Goal: Transaction & Acquisition: Obtain resource

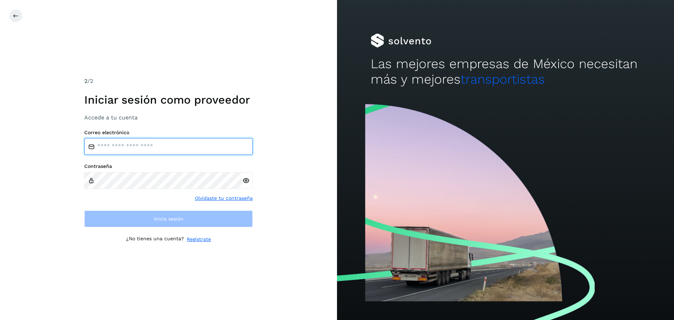
click at [122, 148] on input "email" at bounding box center [168, 146] width 168 height 17
type input "**********"
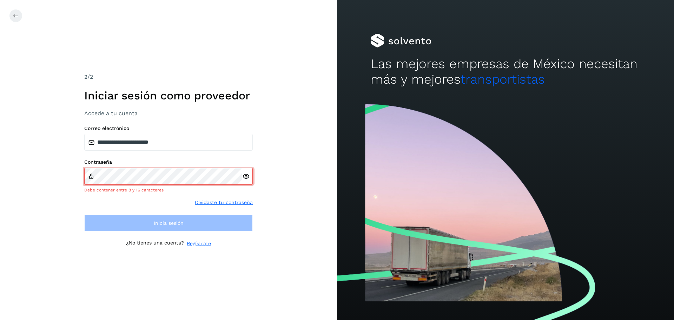
click at [247, 179] on icon at bounding box center [245, 176] width 7 height 7
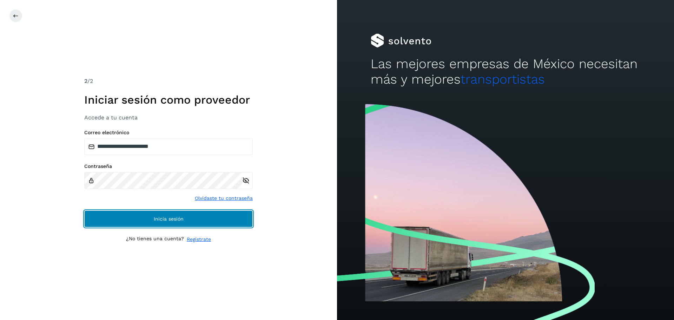
click at [162, 219] on span "Inicia sesión" at bounding box center [169, 218] width 30 height 5
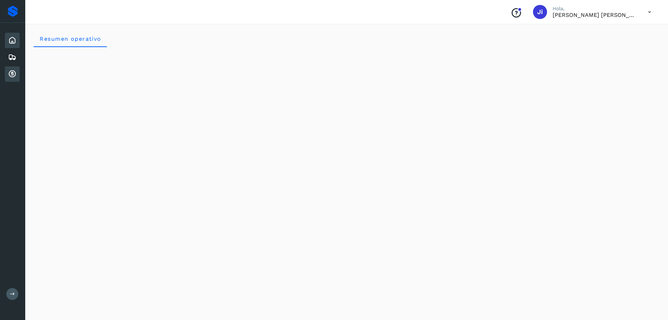
click at [12, 70] on icon at bounding box center [12, 74] width 8 height 8
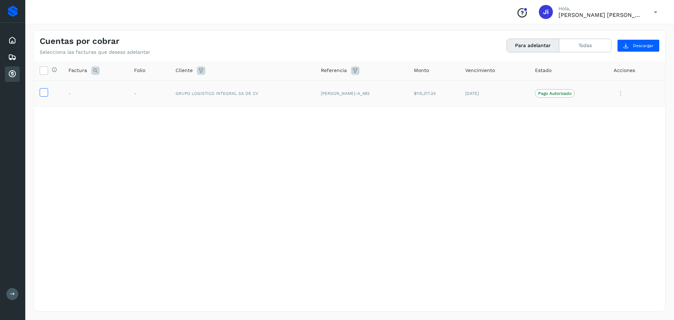
click at [45, 94] on icon at bounding box center [43, 91] width 7 height 7
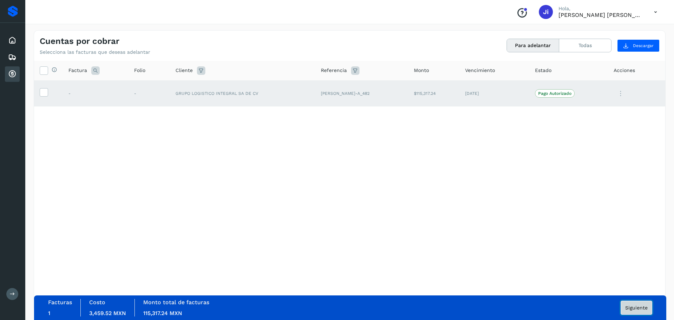
click at [641, 306] on span "Siguiente" at bounding box center [636, 307] width 22 height 5
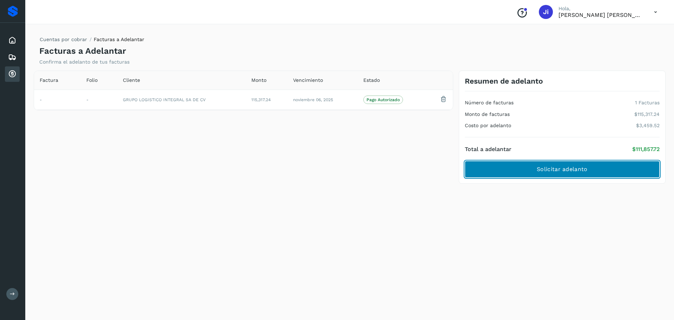
click at [566, 172] on span "Solicitar adelanto" at bounding box center [561, 169] width 51 height 8
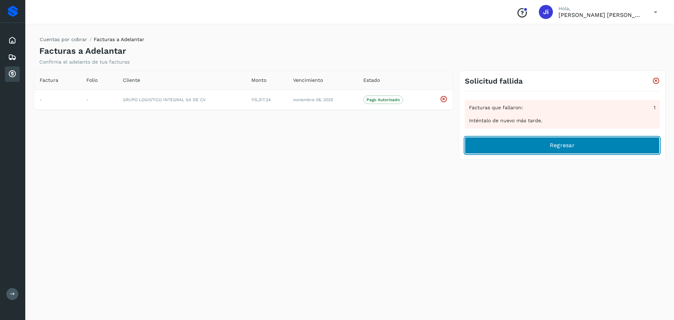
click at [554, 144] on span "Regresar" at bounding box center [561, 145] width 25 height 8
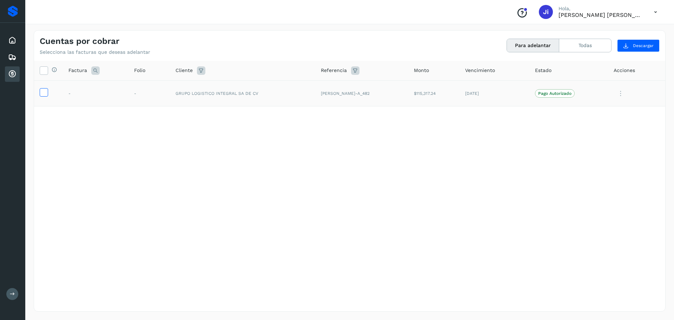
click at [46, 92] on icon at bounding box center [43, 91] width 7 height 7
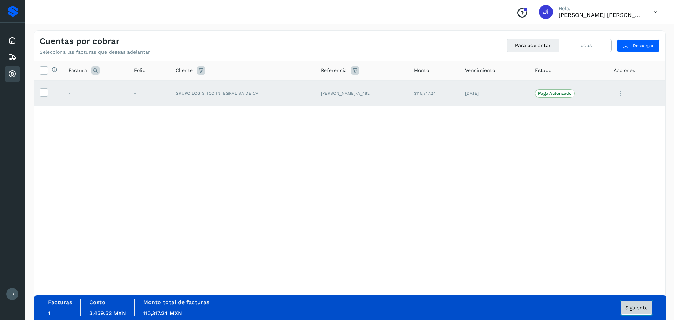
click at [635, 308] on span "Siguiente" at bounding box center [636, 307] width 22 height 5
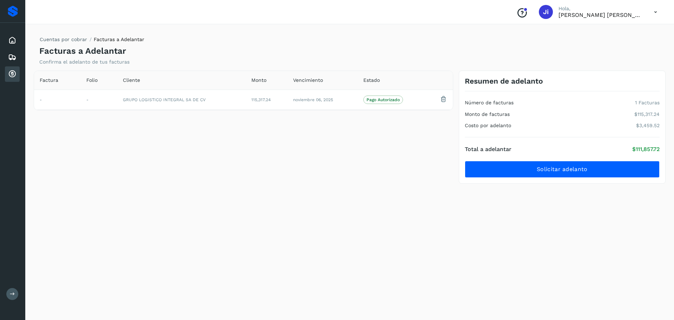
click at [553, 159] on div "Total a adelantar $111,857.72 Solicitar adelanto" at bounding box center [562, 157] width 195 height 40
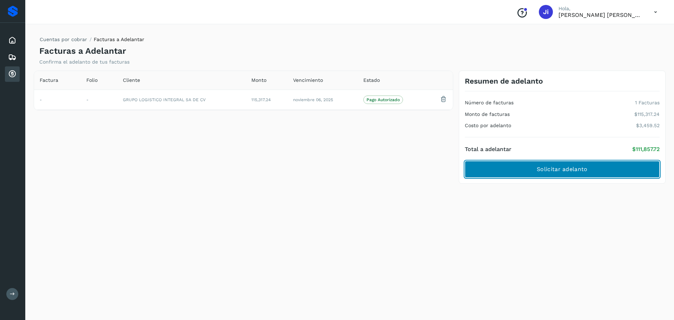
click at [553, 172] on span "Solicitar adelanto" at bounding box center [561, 169] width 51 height 8
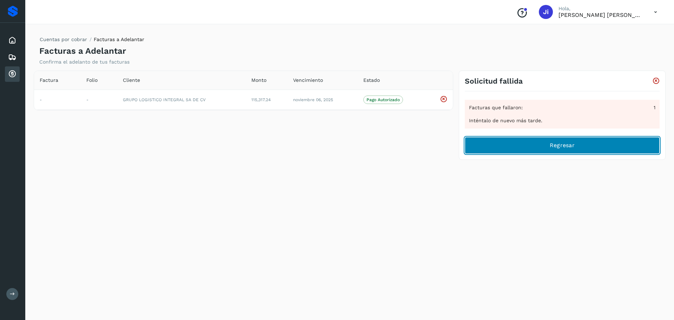
click at [560, 149] on span "Regresar" at bounding box center [561, 145] width 25 height 8
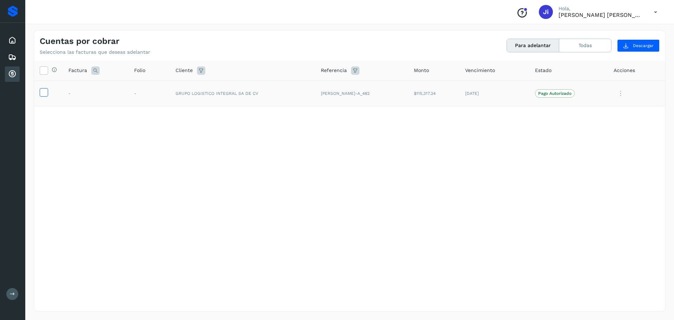
click at [42, 91] on icon at bounding box center [43, 91] width 7 height 7
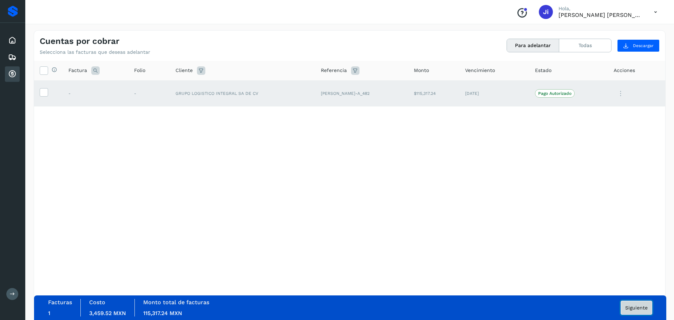
click at [638, 305] on span "Siguiente" at bounding box center [636, 307] width 22 height 5
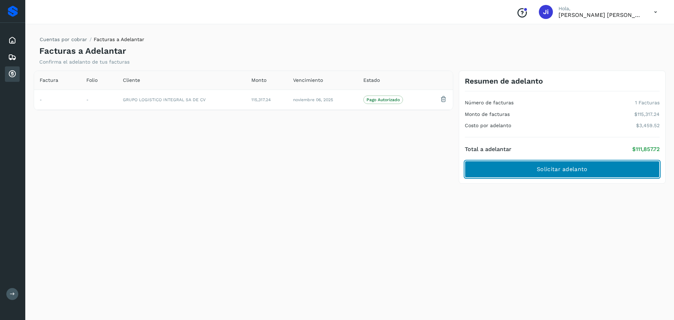
click at [543, 171] on span "Solicitar adelanto" at bounding box center [561, 169] width 51 height 8
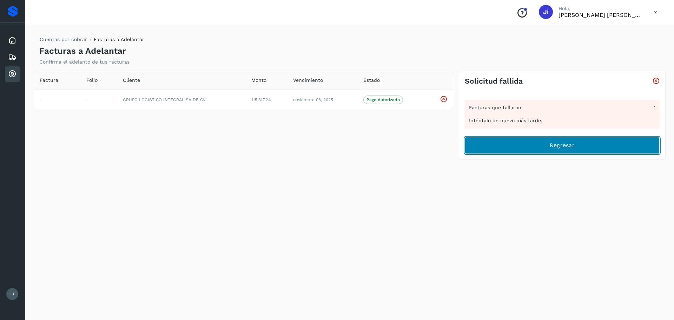
click at [542, 147] on button "Regresar" at bounding box center [562, 145] width 195 height 17
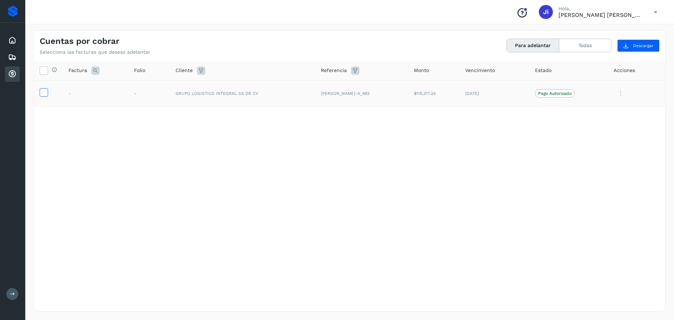
click at [41, 94] on icon at bounding box center [43, 91] width 7 height 7
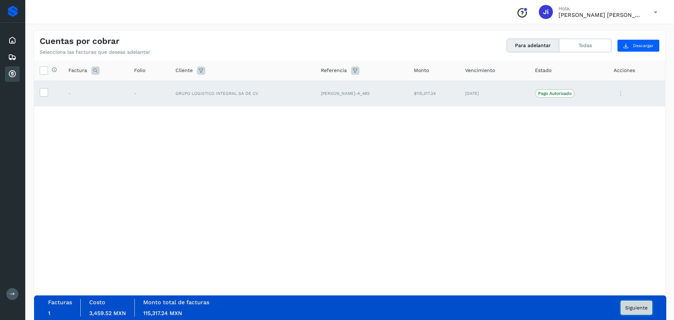
click at [632, 303] on button "Siguiente" at bounding box center [636, 307] width 32 height 14
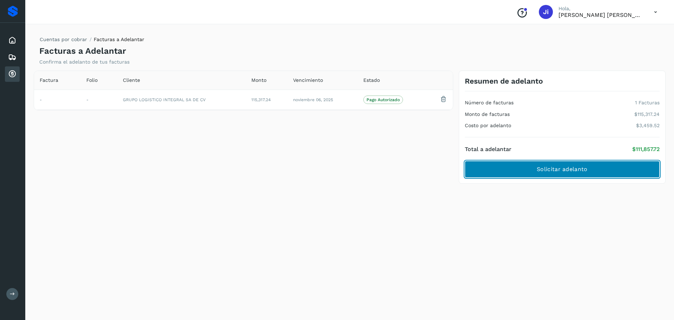
click at [562, 172] on span "Solicitar adelanto" at bounding box center [561, 169] width 51 height 8
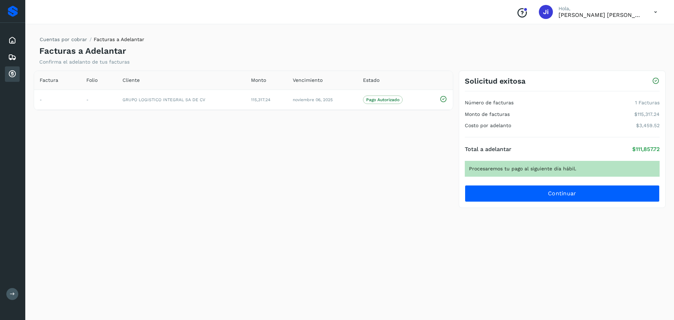
click at [10, 69] on div "Cuentas por cobrar" at bounding box center [12, 73] width 15 height 15
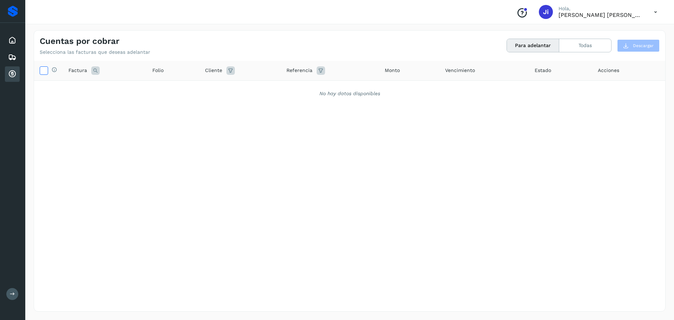
click at [46, 69] on icon at bounding box center [43, 69] width 7 height 7
click at [12, 73] on icon at bounding box center [12, 74] width 8 height 8
